Goal: Transaction & Acquisition: Purchase product/service

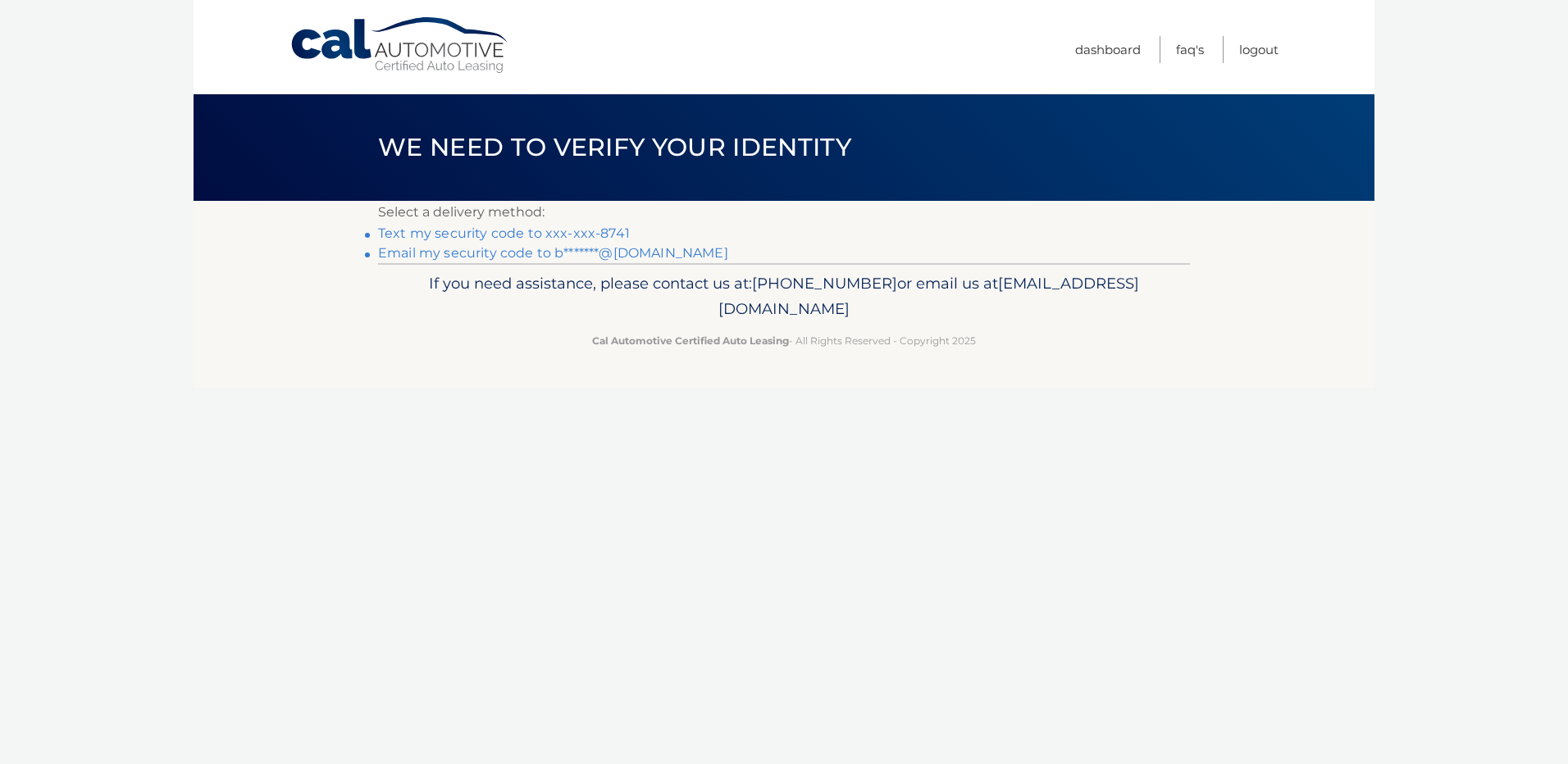
click at [594, 231] on link "Text my security code to xxx-xxx-8741" at bounding box center [504, 233] width 251 height 16
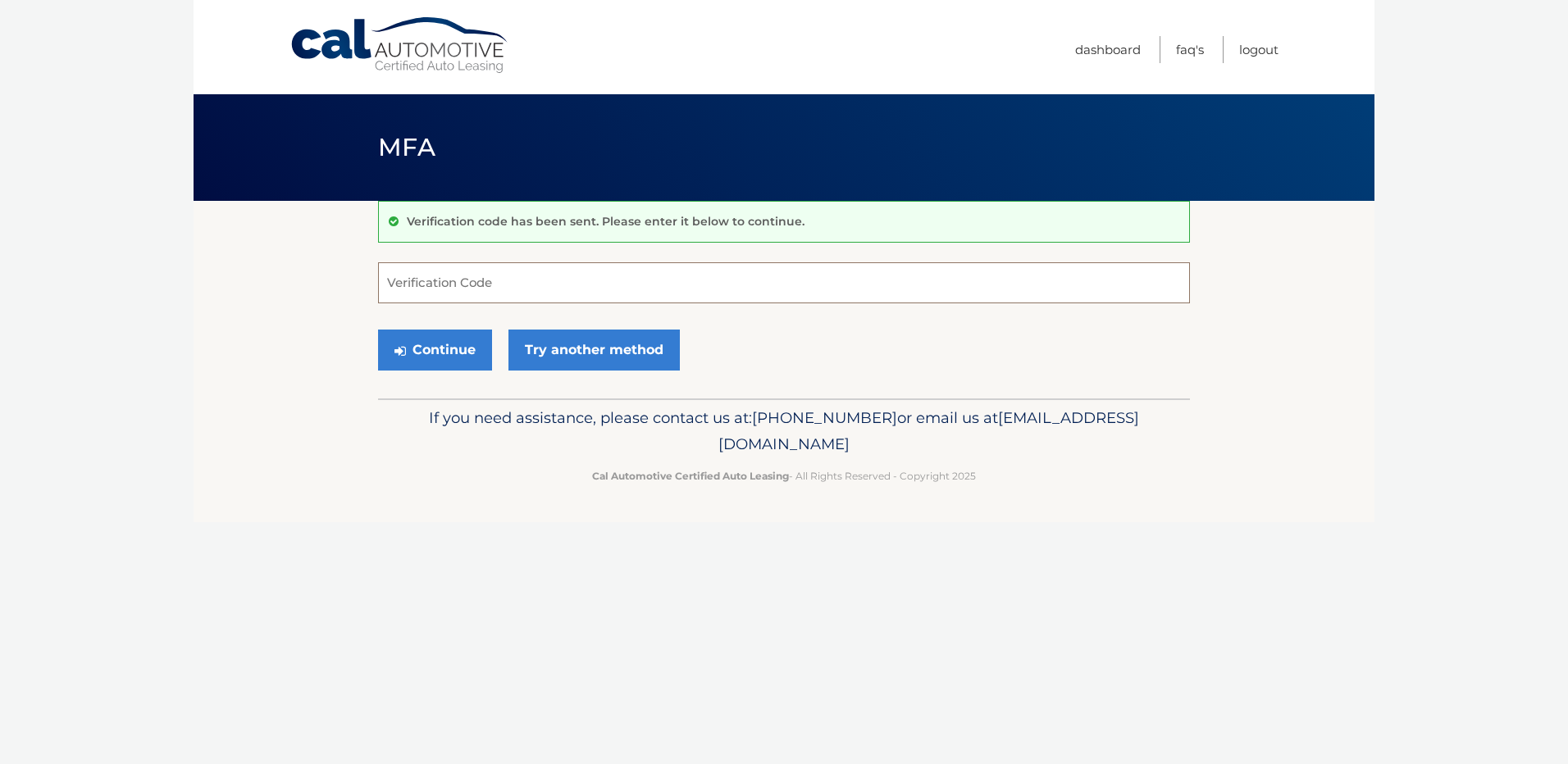
click at [540, 278] on input "Verification Code" at bounding box center [784, 282] width 812 height 41
type input "495397"
click at [453, 360] on button "Continue" at bounding box center [435, 350] width 114 height 41
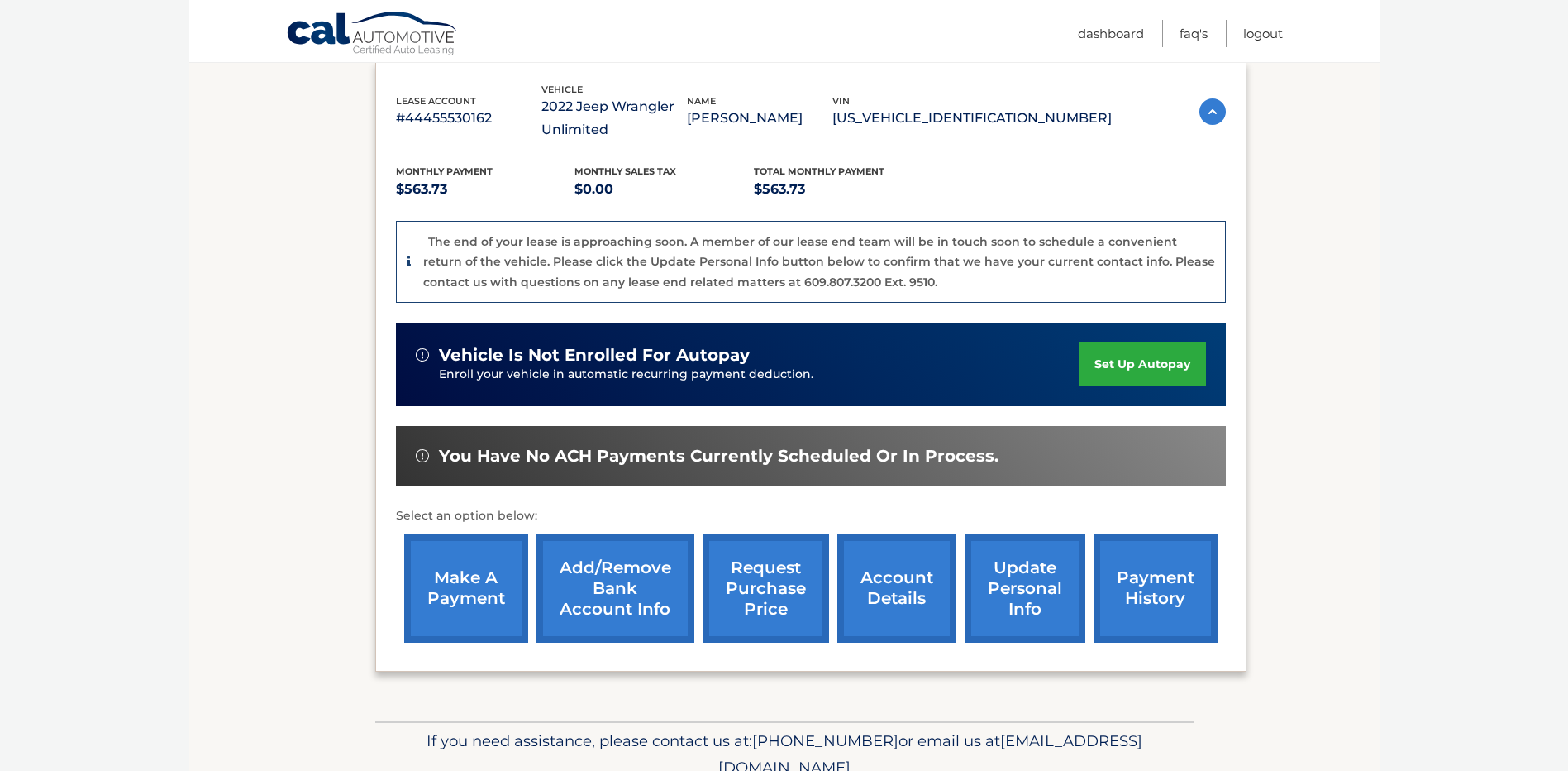
scroll to position [331, 0]
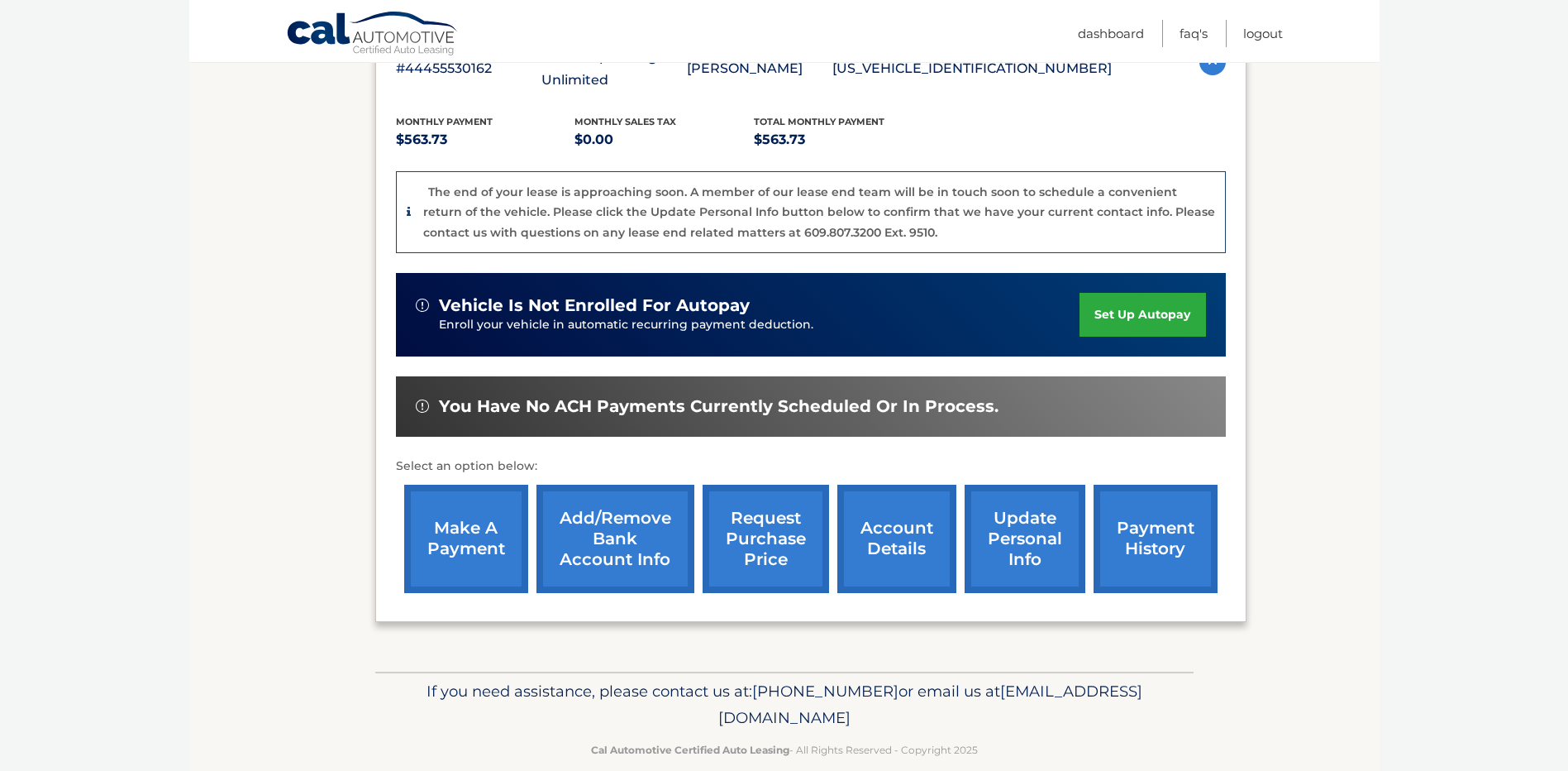
click at [915, 543] on link "account details" at bounding box center [897, 538] width 119 height 108
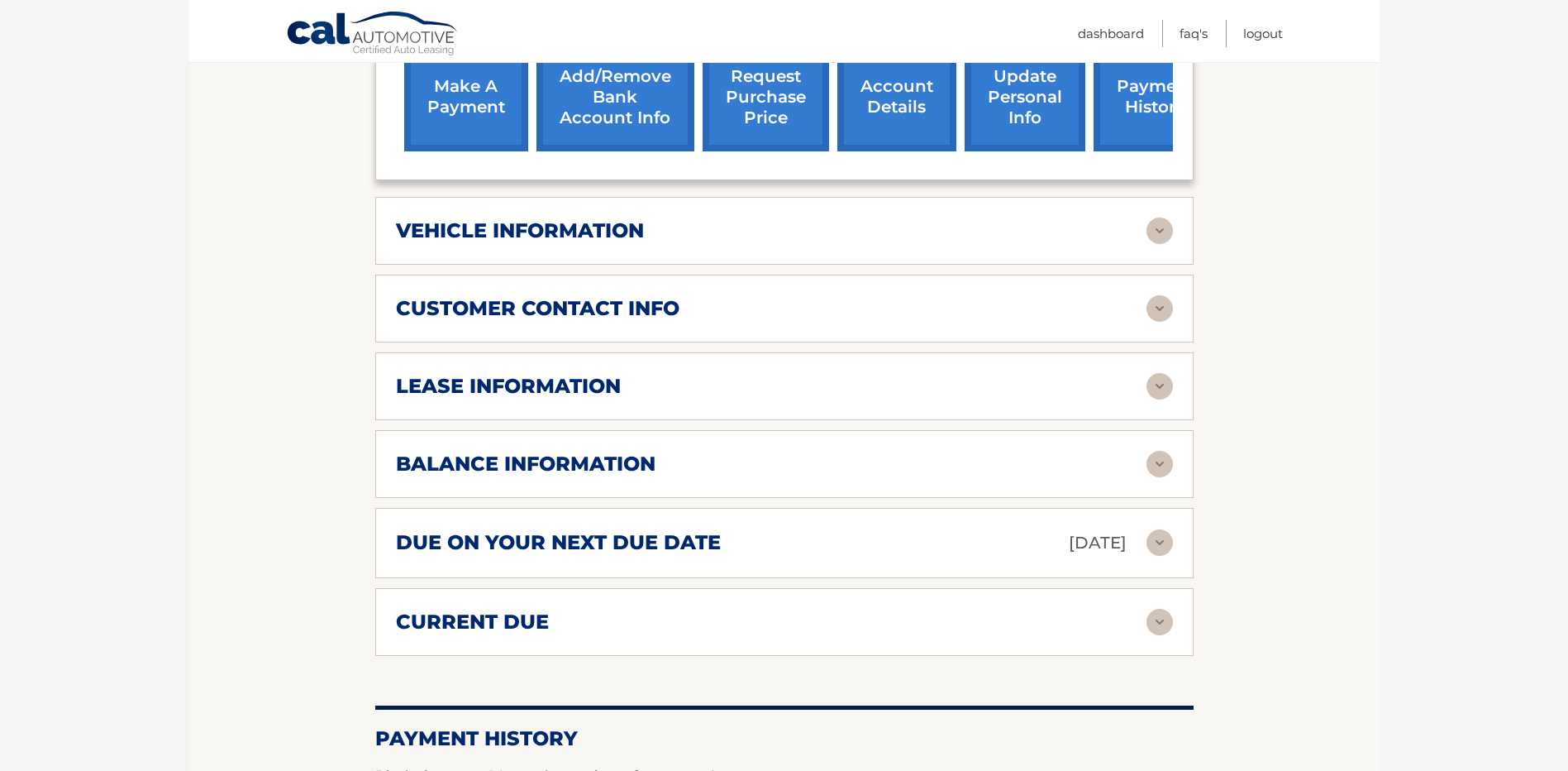
scroll to position [744, 0]
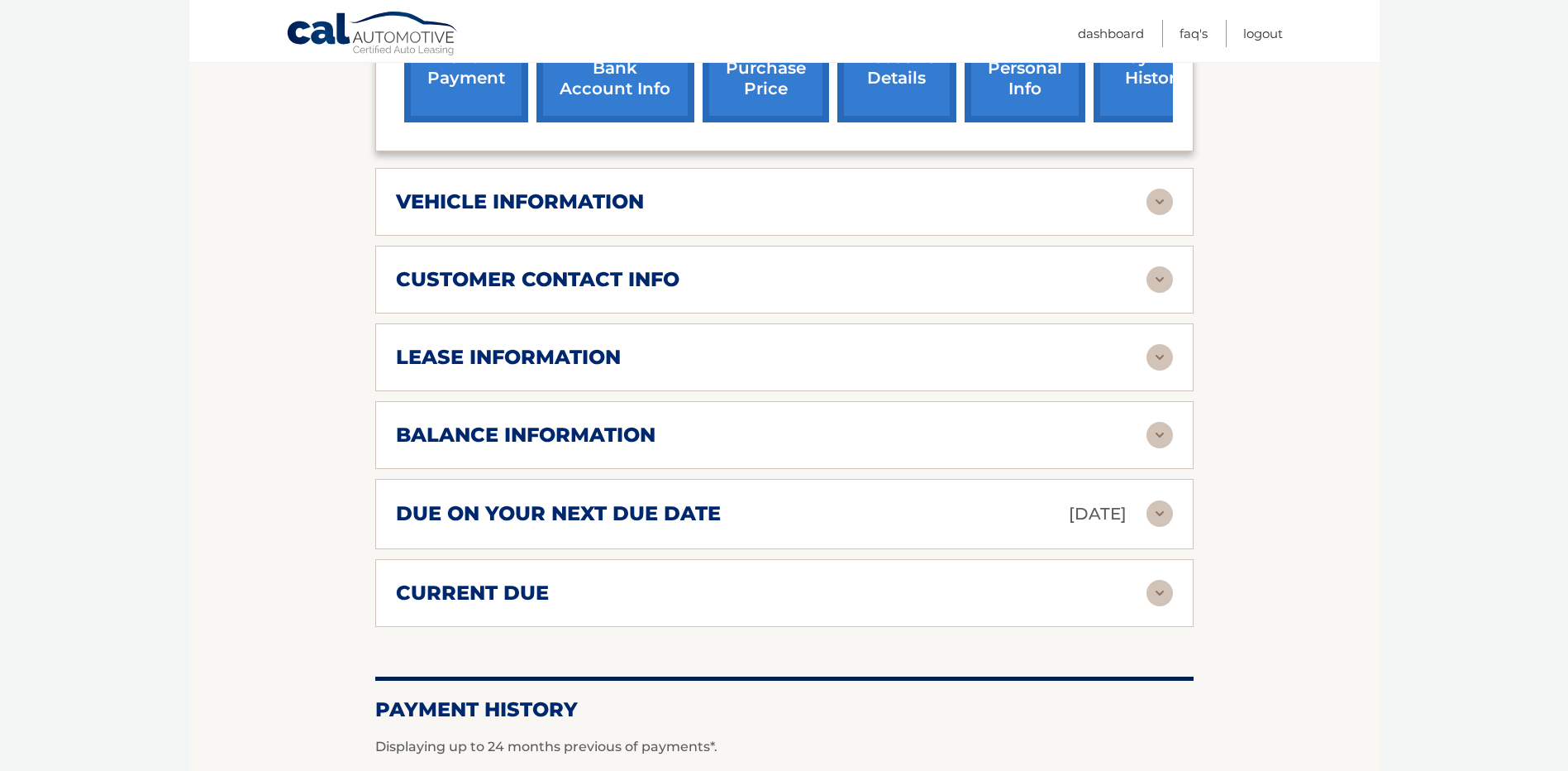
click at [1050, 349] on div "lease information Contract Start Date Jul 21, 2022 Term 39 Maturity Date Oct 21…" at bounding box center [784, 357] width 818 height 68
click at [1155, 344] on img at bounding box center [1160, 358] width 27 height 27
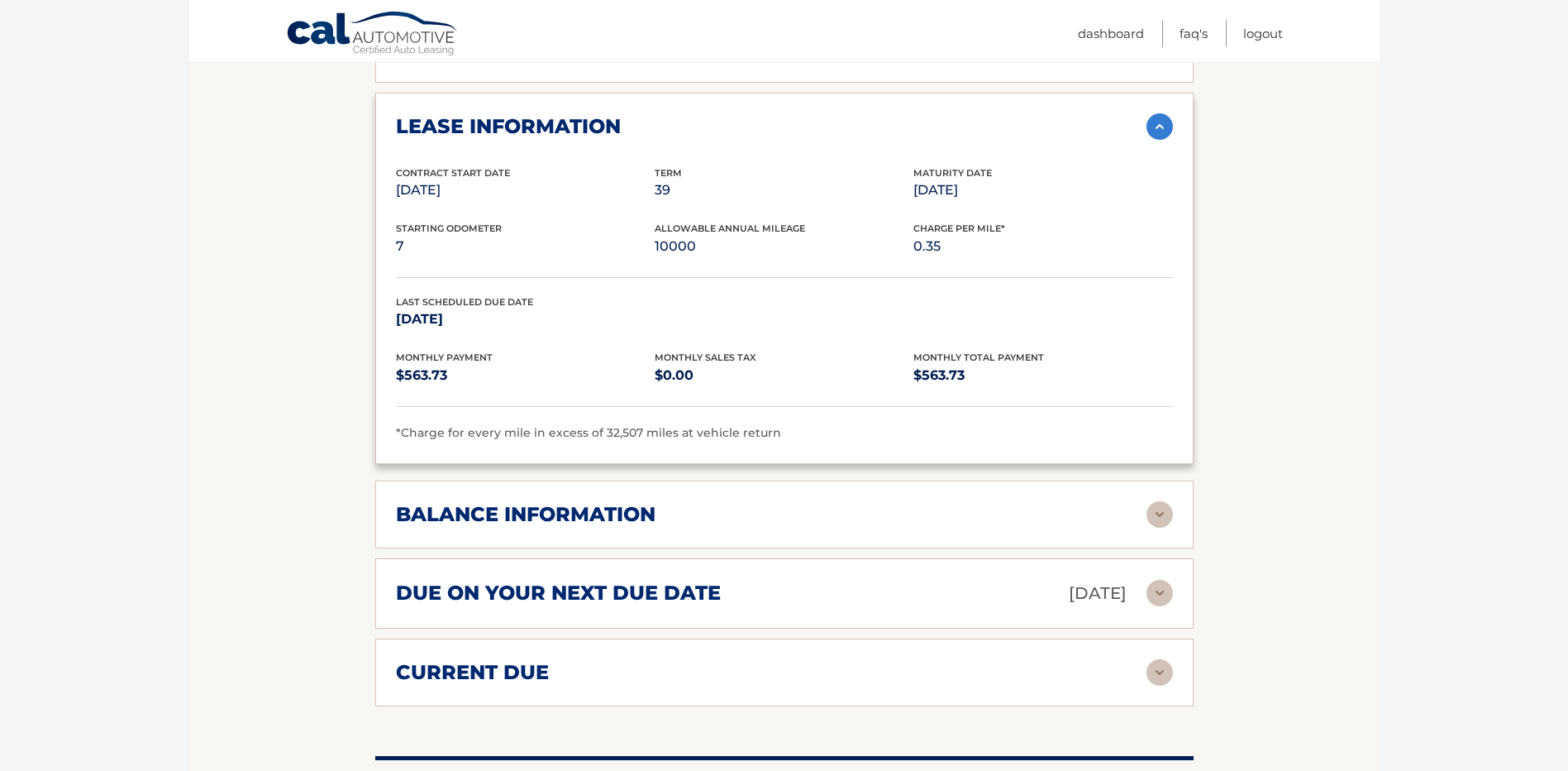
scroll to position [993, 0]
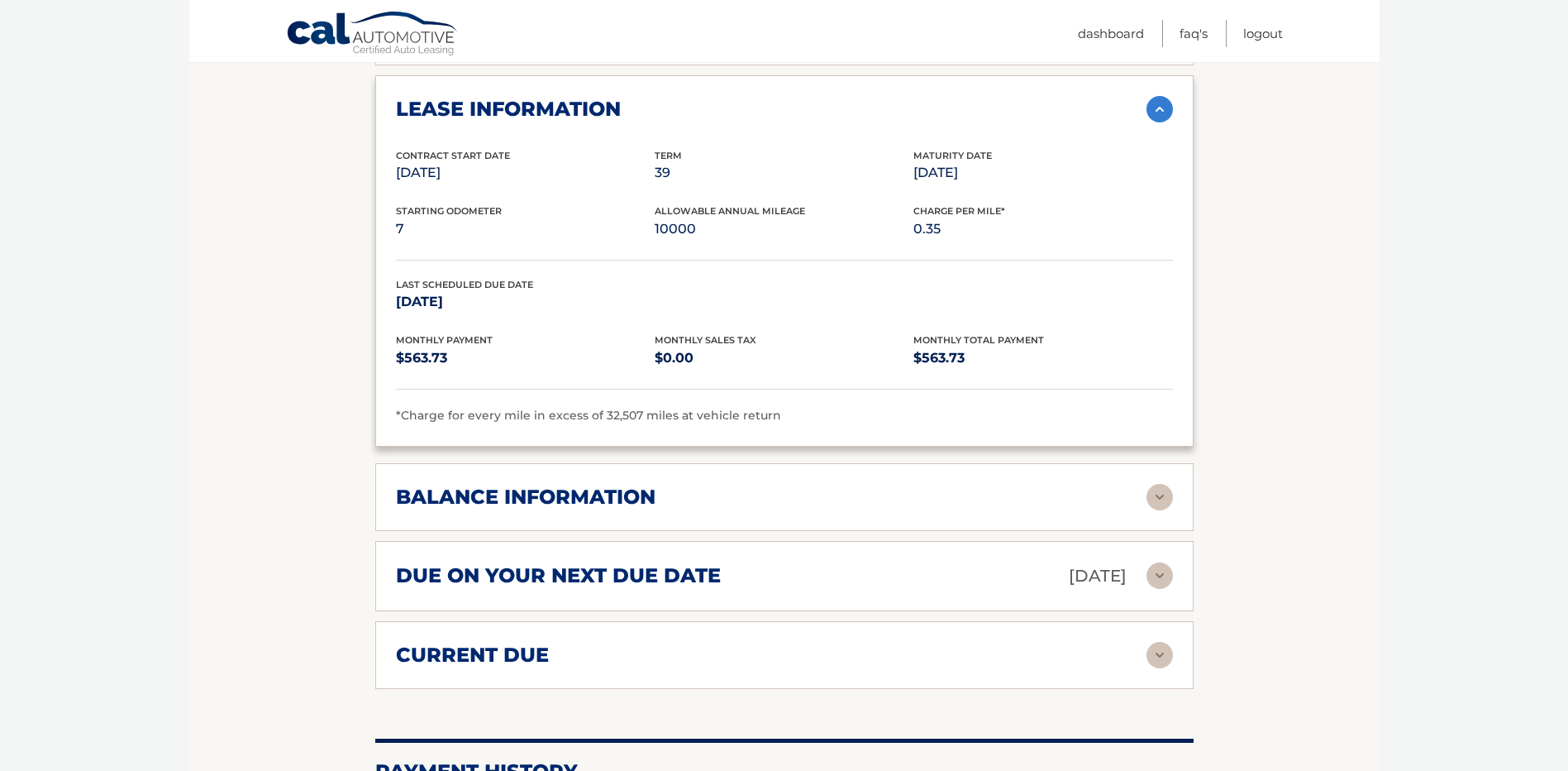
click at [1160, 484] on img at bounding box center [1160, 497] width 27 height 27
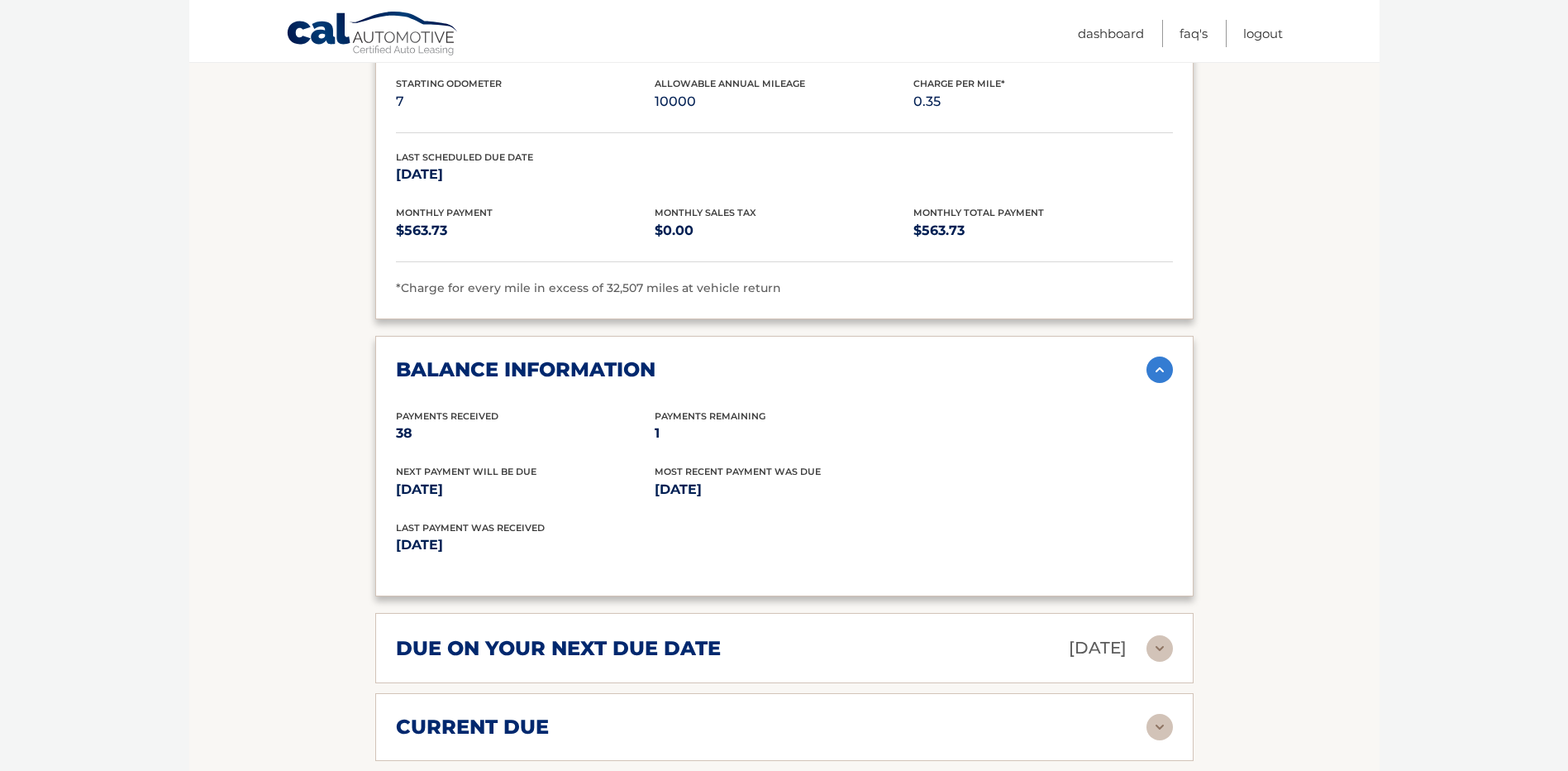
scroll to position [1158, 0]
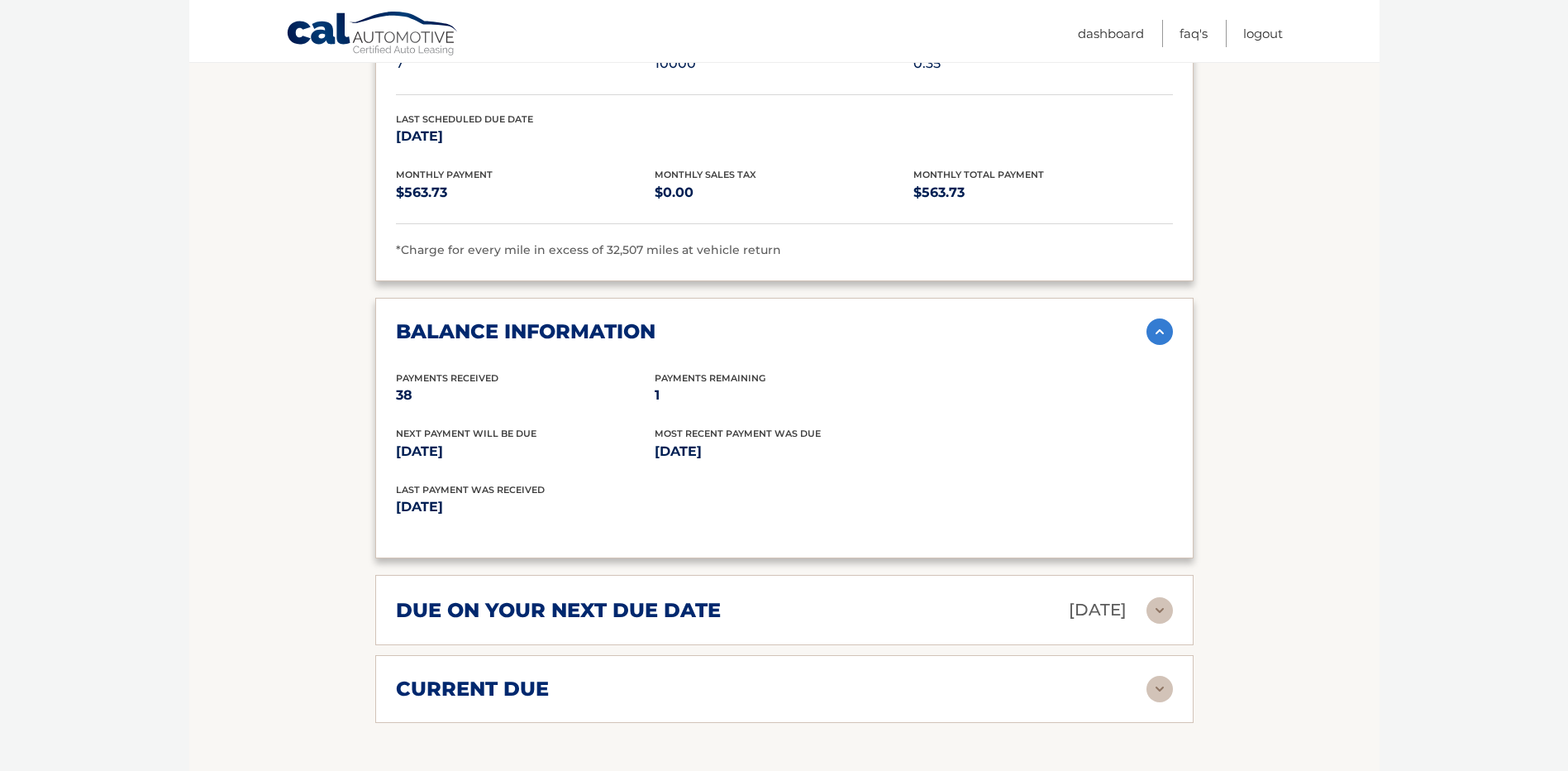
click at [1161, 597] on img at bounding box center [1160, 611] width 27 height 27
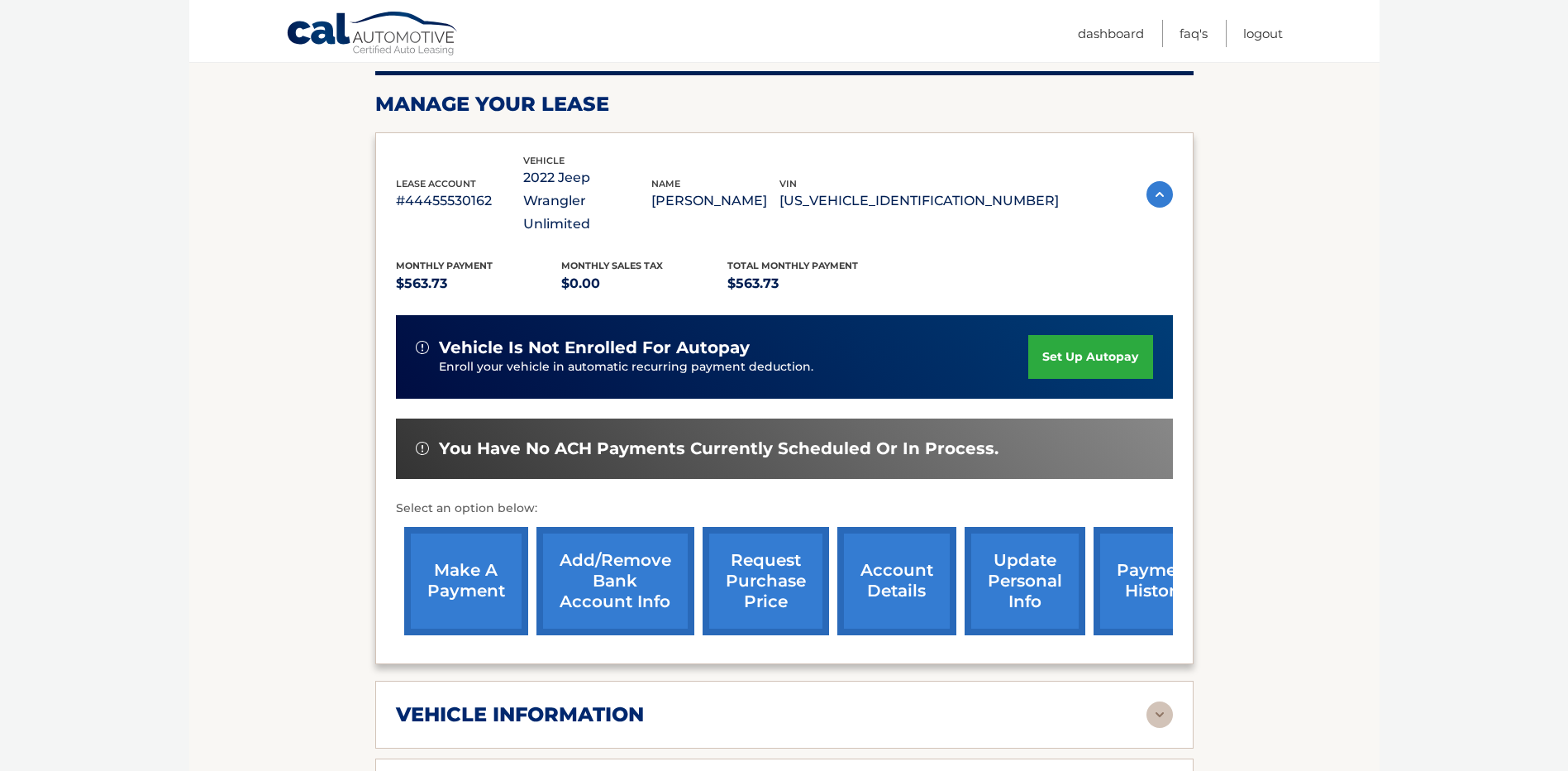
scroll to position [248, 0]
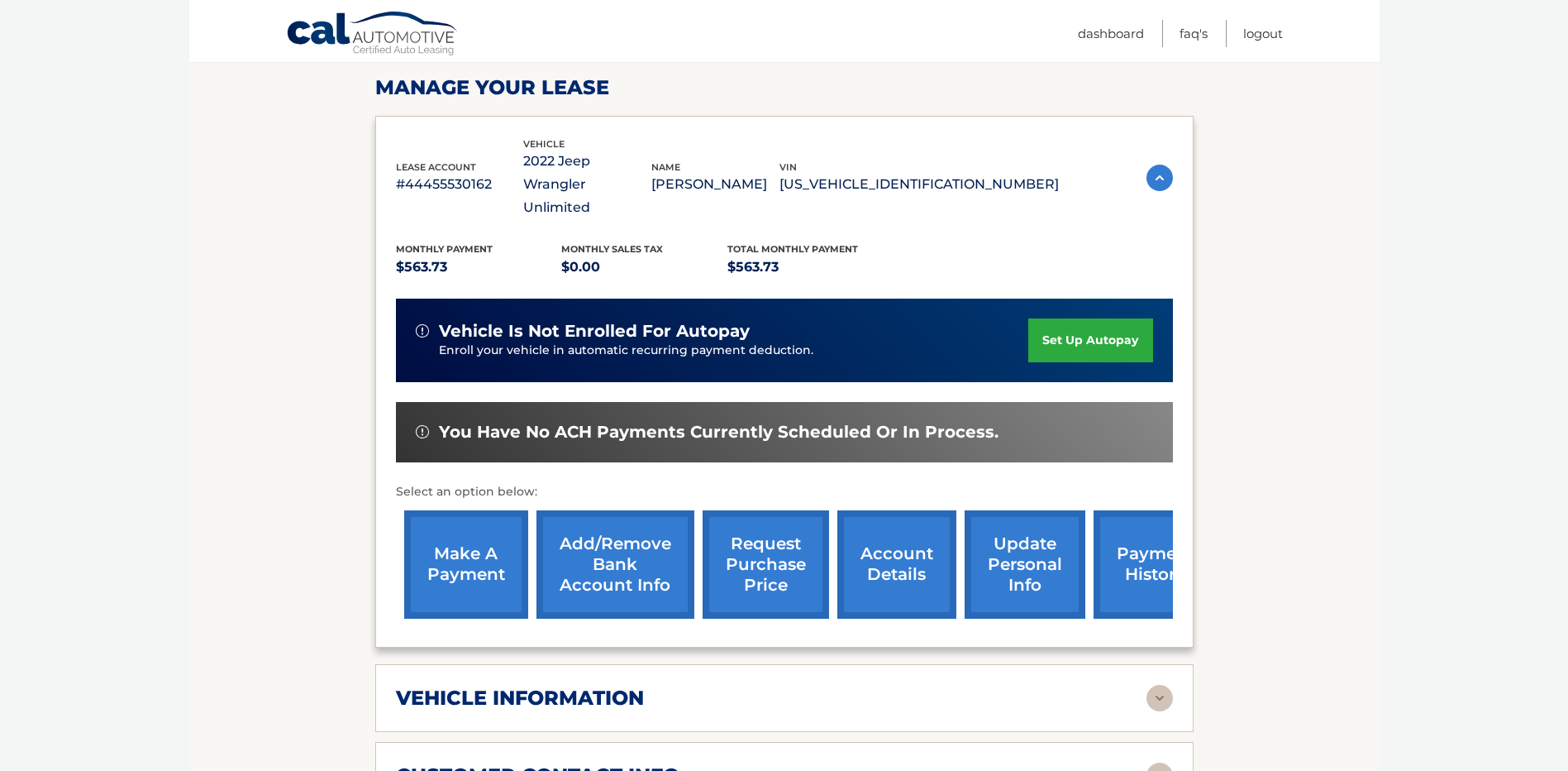
click at [470, 544] on link "make a payment" at bounding box center [467, 564] width 124 height 108
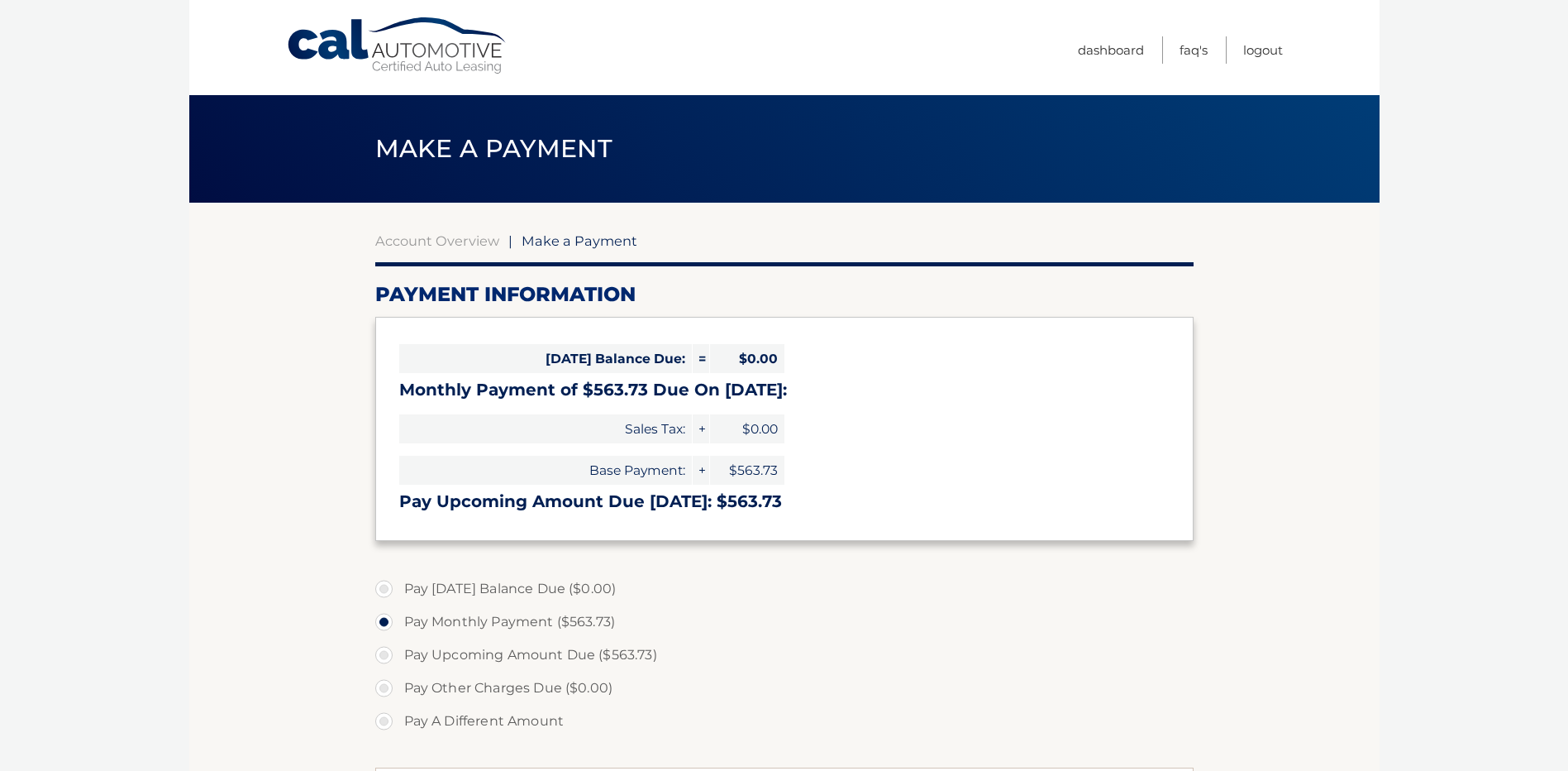
select select "MjBjNjJmMjUtNWU4MS00YjUzLWE0NjktZjk0YjlkODhmY2Ez"
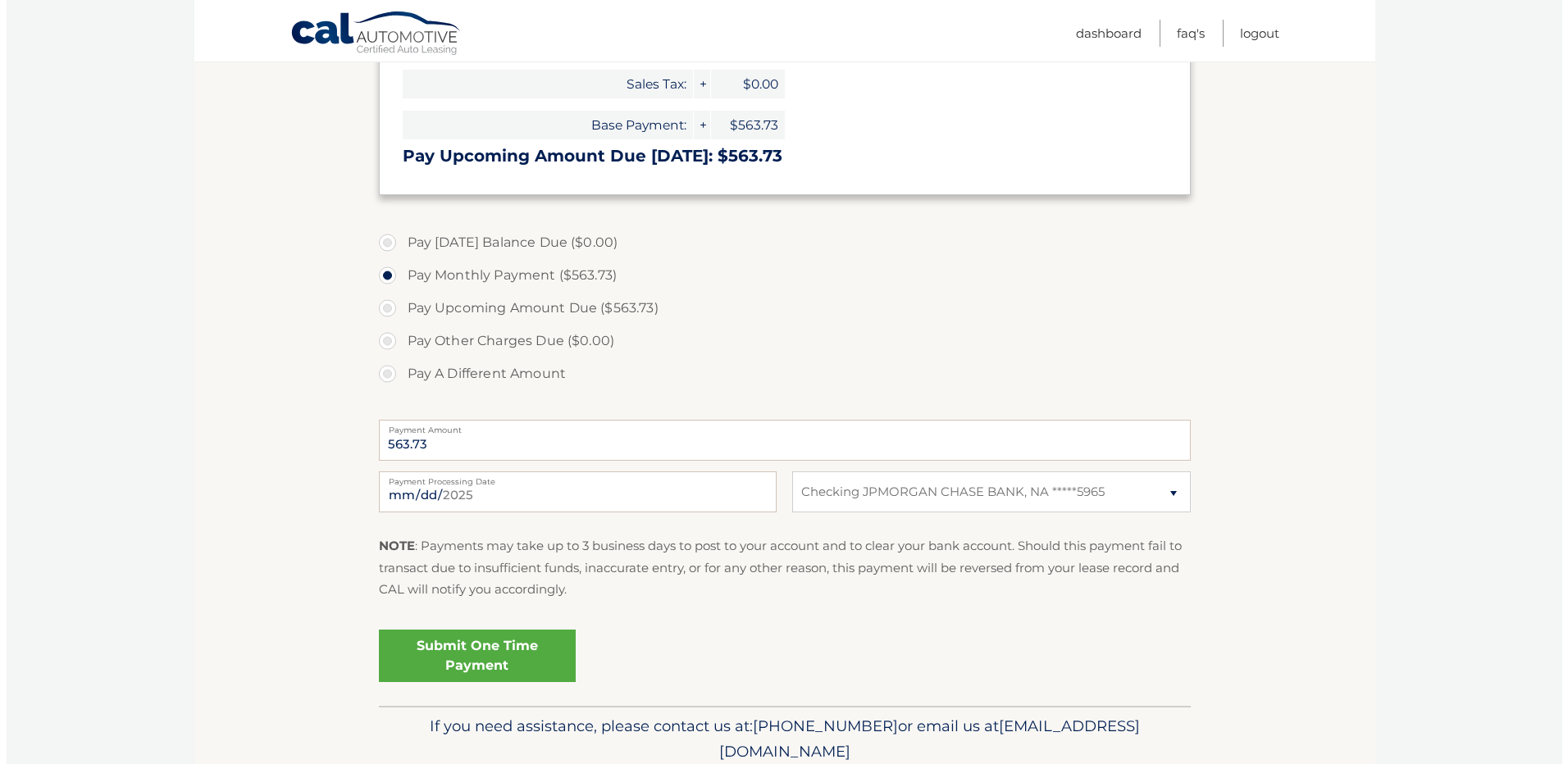
scroll to position [408, 0]
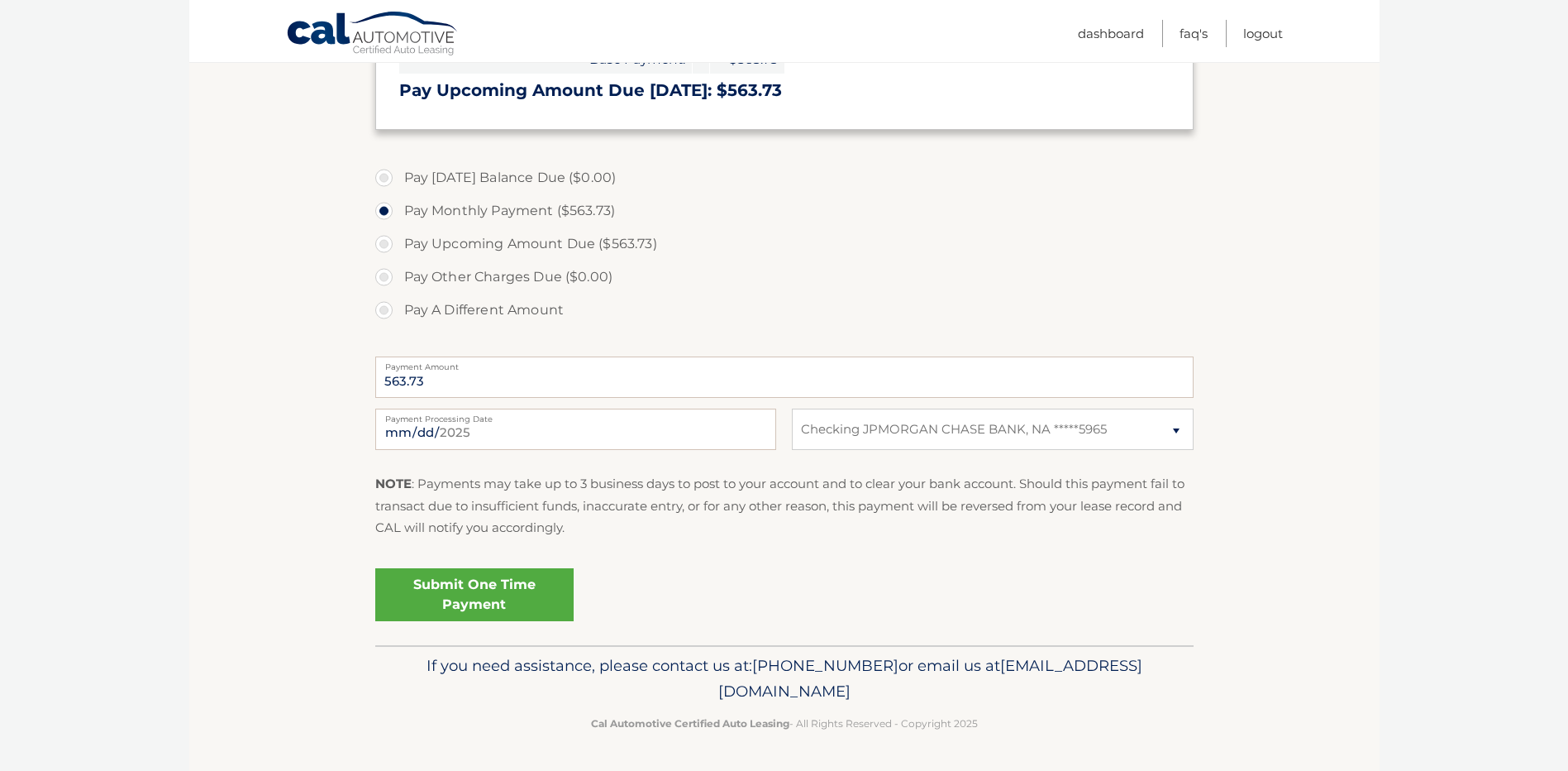
click at [519, 582] on link "Submit One Time Payment" at bounding box center [474, 595] width 198 height 53
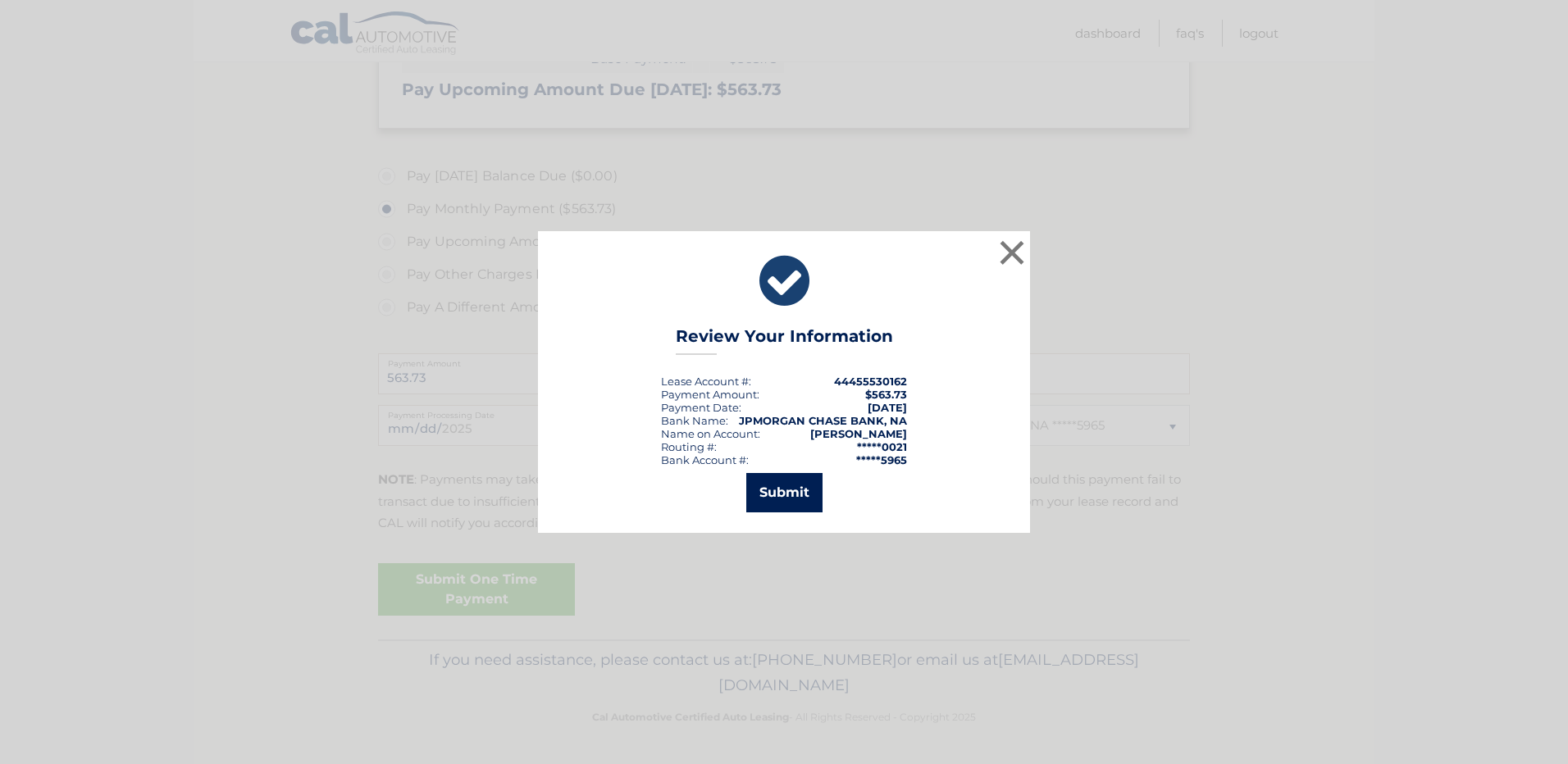
click at [804, 499] on button "Submit" at bounding box center [784, 492] width 77 height 39
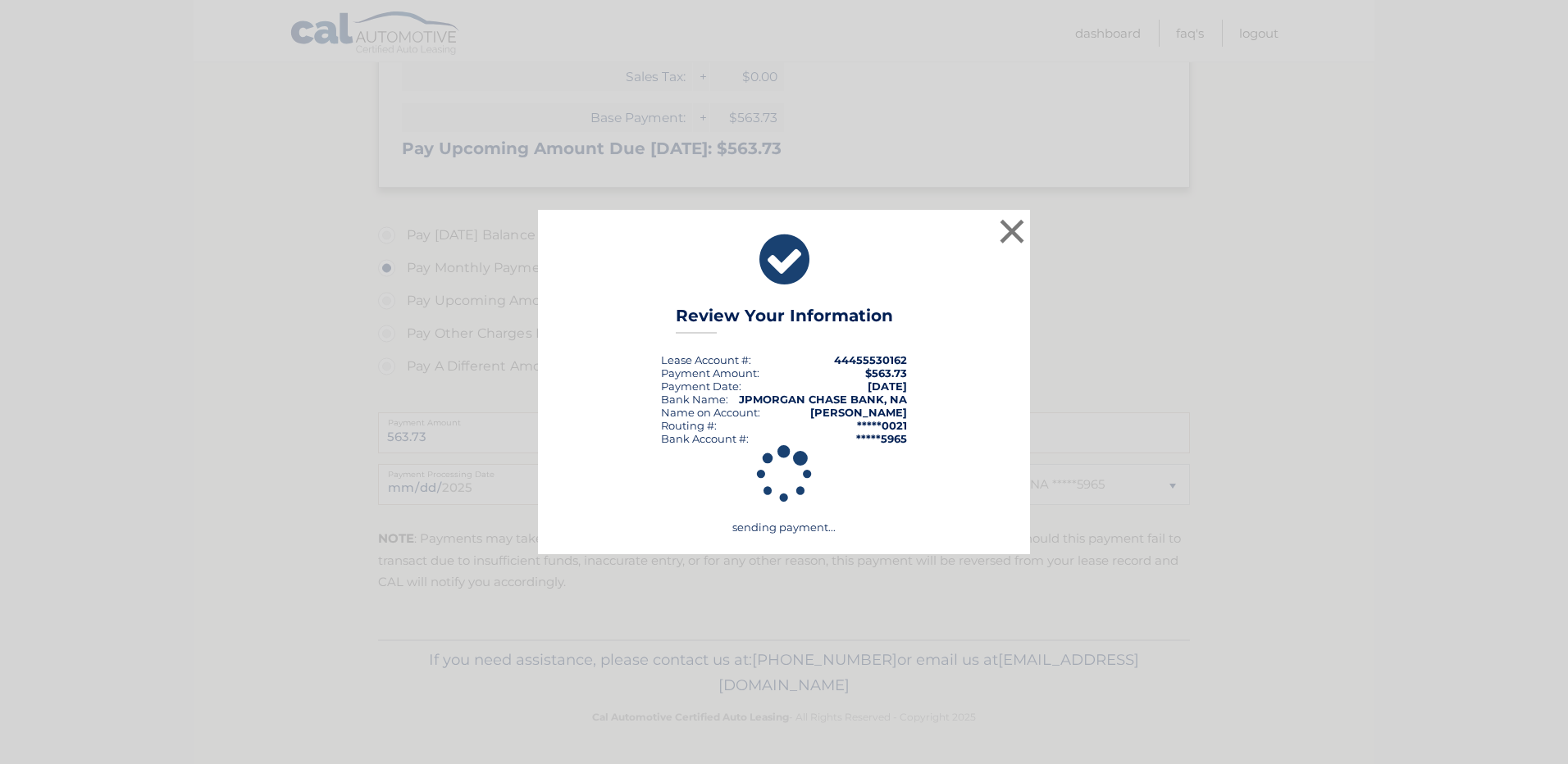
scroll to position [349, 0]
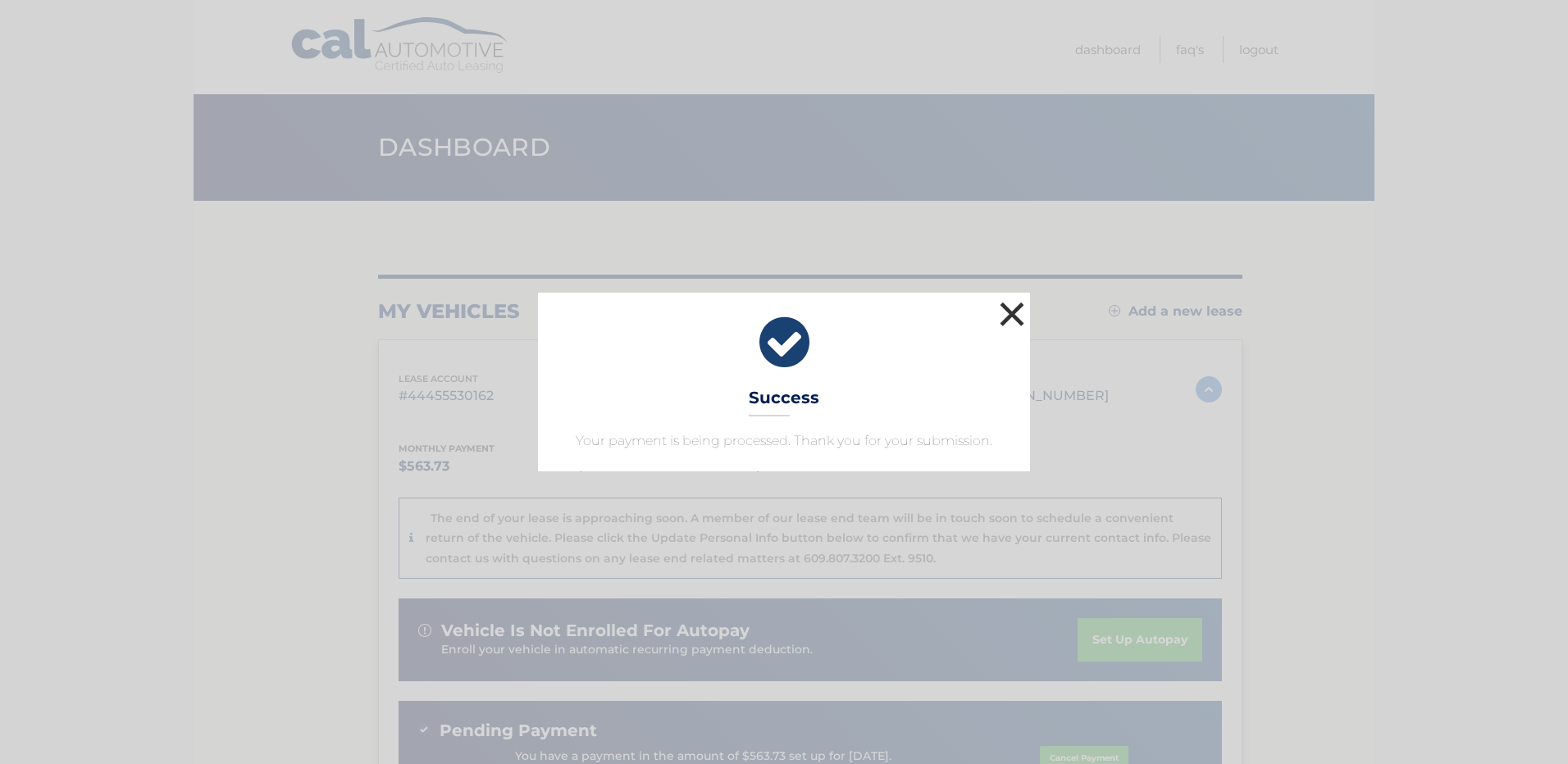
click at [1010, 309] on button "×" at bounding box center [1012, 314] width 32 height 32
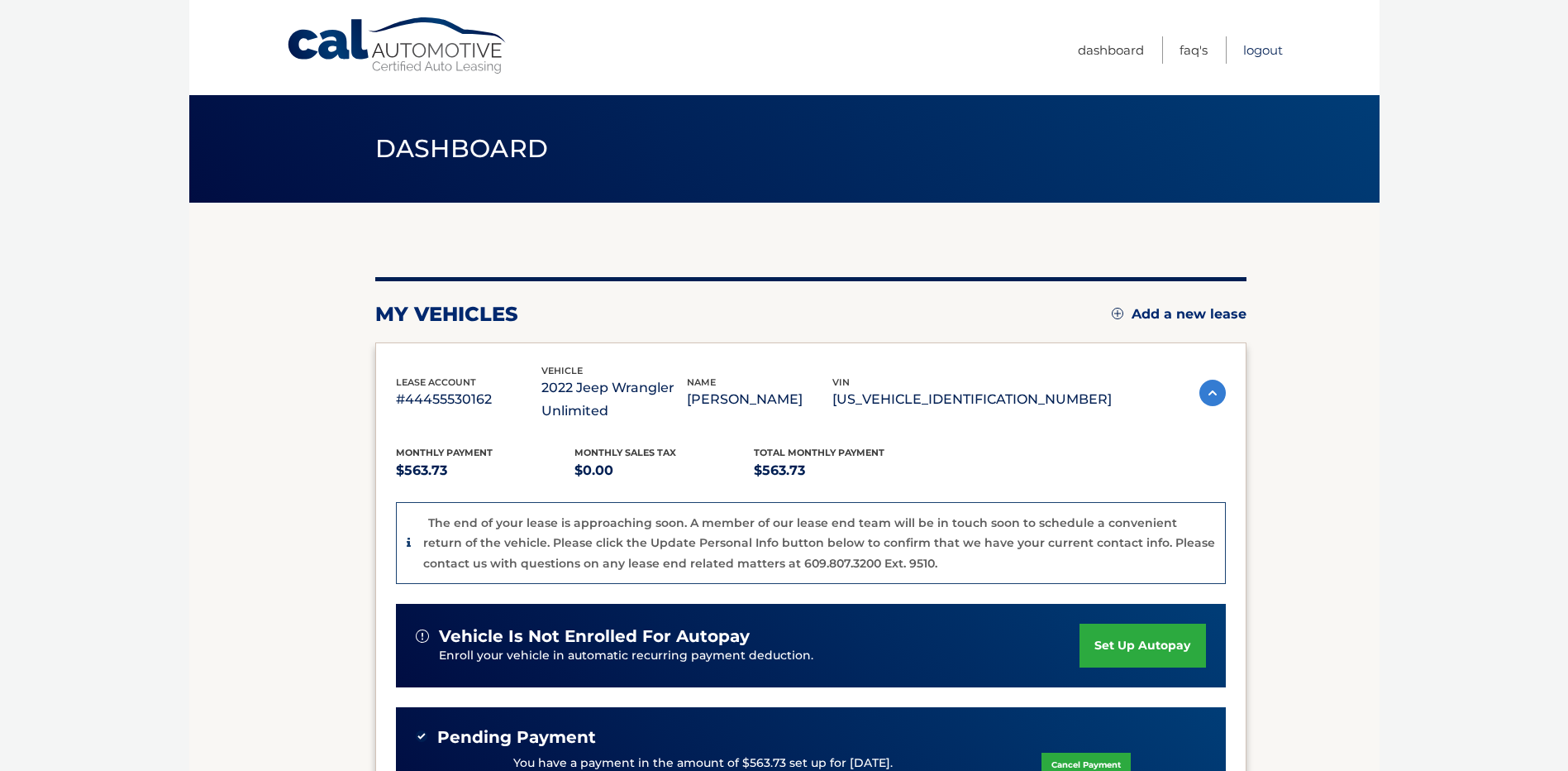
click at [1276, 44] on link "Logout" at bounding box center [1262, 50] width 39 height 28
